Goal: Information Seeking & Learning: Learn about a topic

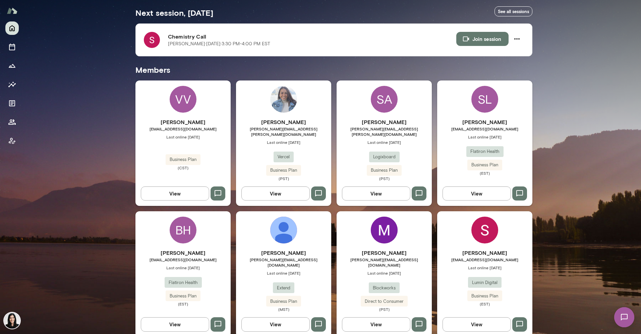
scroll to position [124, 0]
click at [473, 248] on h6 "[PERSON_NAME]" at bounding box center [484, 252] width 95 height 8
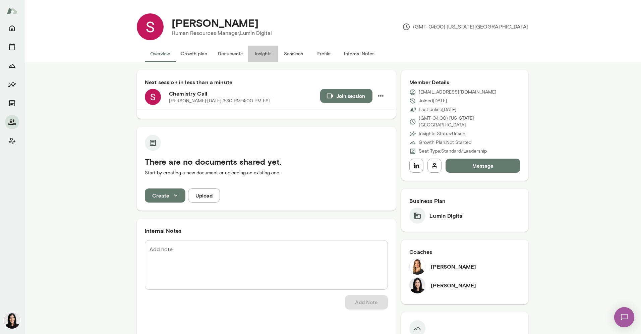
click at [257, 53] on button "Insights" at bounding box center [263, 54] width 30 height 16
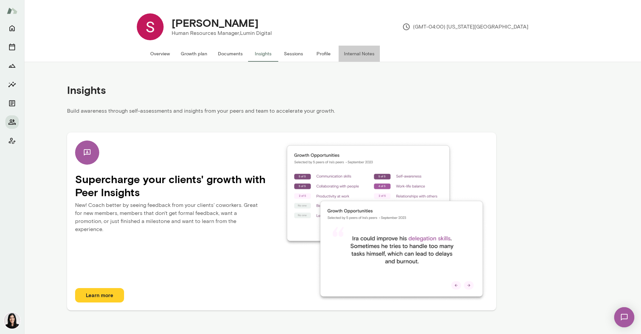
click at [373, 55] on button "Internal Notes" at bounding box center [358, 54] width 41 height 16
